Goal: Information Seeking & Learning: Learn about a topic

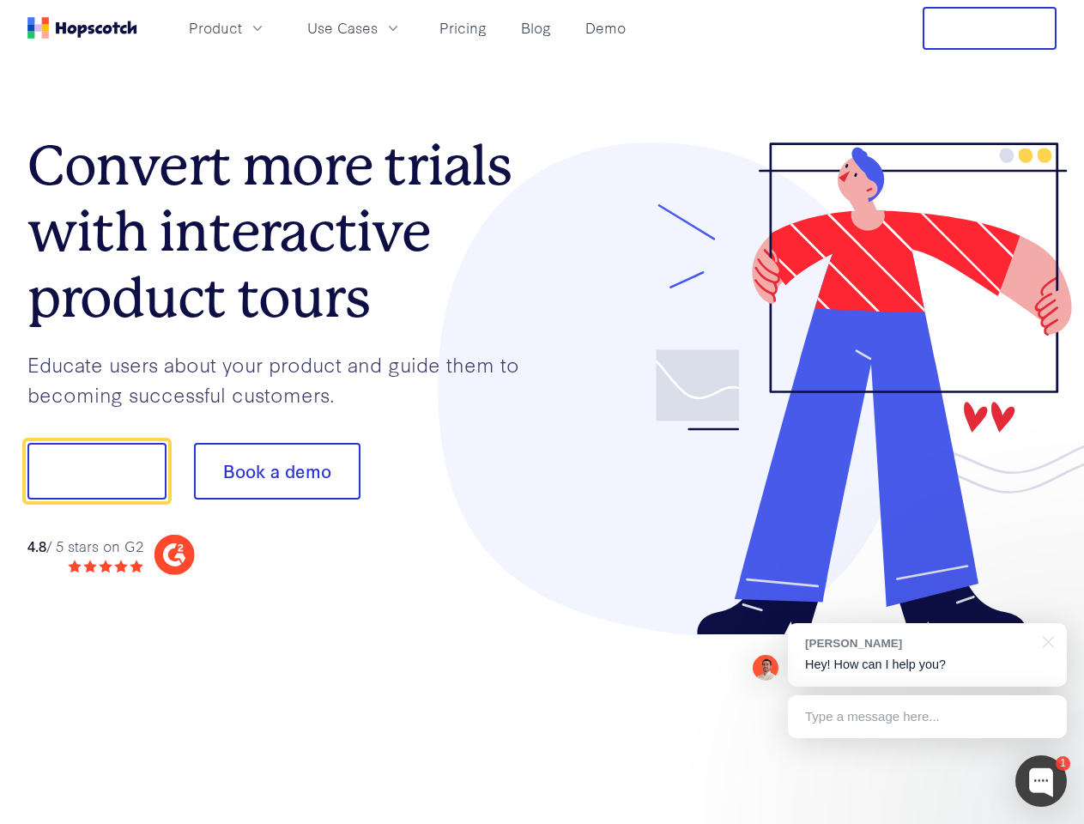
click at [542, 412] on div at bounding box center [799, 389] width 515 height 494
click at [242, 27] on span "Product" at bounding box center [215, 27] width 53 height 21
click at [378, 27] on span "Use Cases" at bounding box center [342, 27] width 70 height 21
click at [990, 28] on button "Free Trial" at bounding box center [990, 28] width 134 height 43
click at [96, 471] on button "Show me!" at bounding box center [96, 471] width 139 height 57
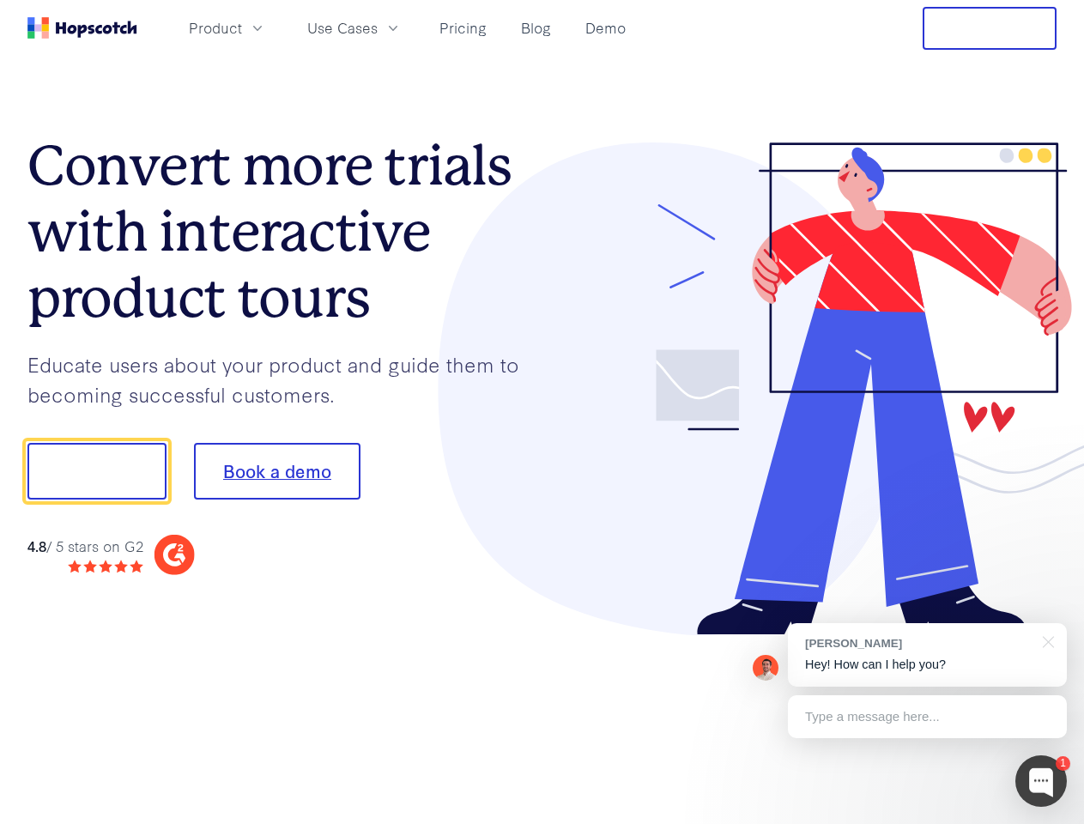
click at [276, 471] on button "Book a demo" at bounding box center [277, 471] width 167 height 57
click at [1041, 781] on div at bounding box center [1040, 780] width 51 height 51
click at [927, 823] on div "1 [PERSON_NAME] Hey! How can I help you? Type a message here... Free live chat …" at bounding box center [542, 824] width 1084 height 0
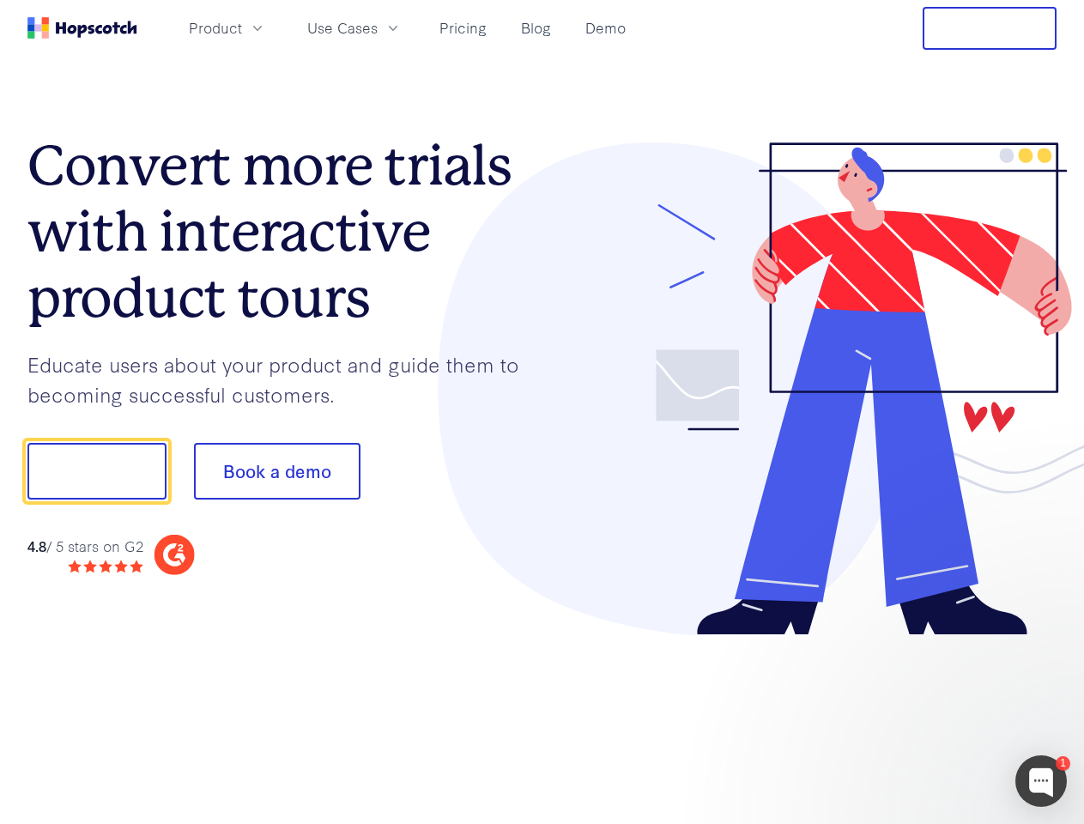
click at [1045, 640] on div at bounding box center [906, 584] width 322 height 342
click at [927, 717] on div at bounding box center [906, 584] width 322 height 342
